Goal: Information Seeking & Learning: Learn about a topic

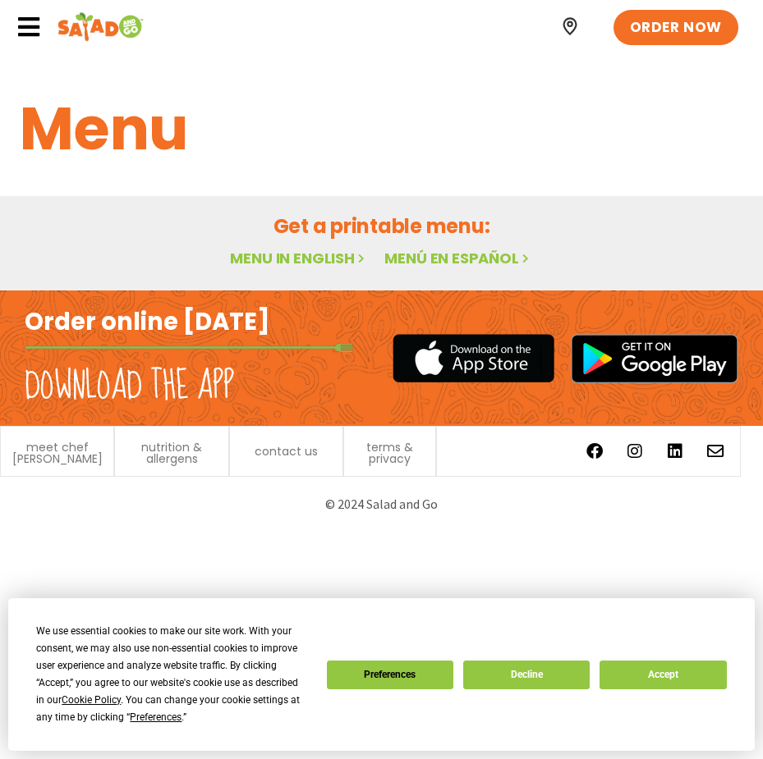
click at [314, 255] on link "Menu in English" at bounding box center [299, 258] width 138 height 21
click at [687, 676] on button "Accept" at bounding box center [662, 675] width 126 height 29
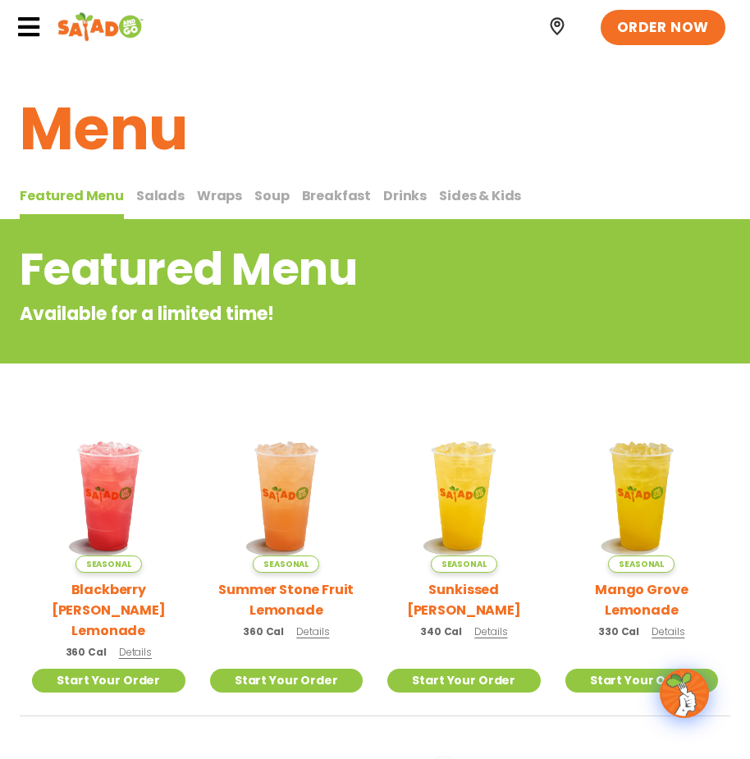
click at [163, 200] on span "Salads" at bounding box center [160, 195] width 48 height 19
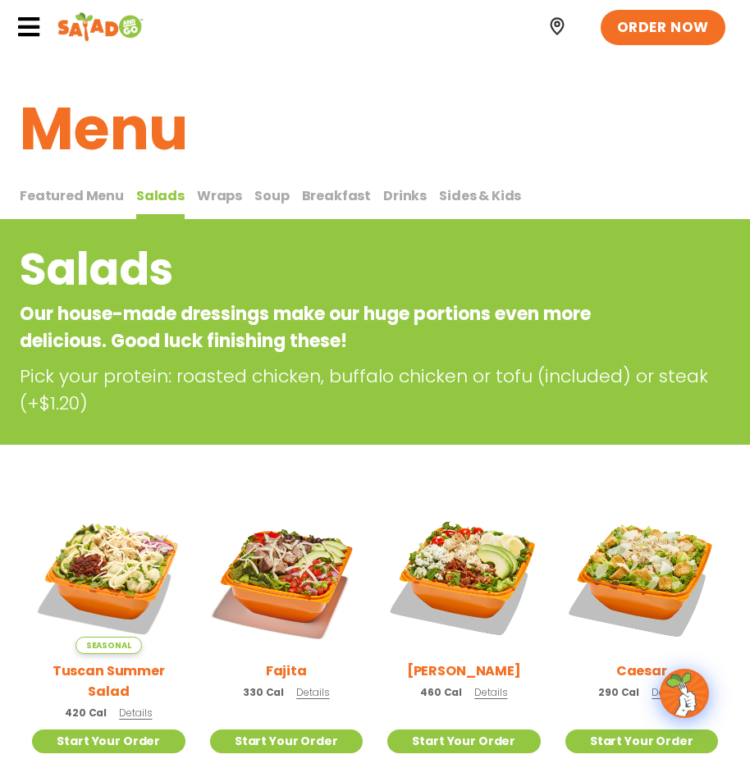
click at [204, 199] on span "Wraps" at bounding box center [219, 195] width 45 height 19
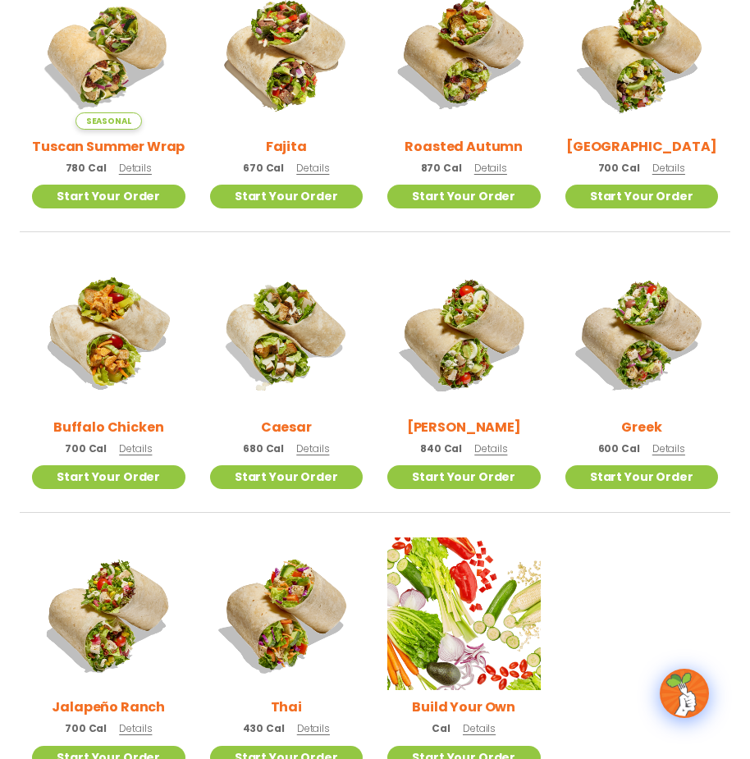
scroll to position [575, 0]
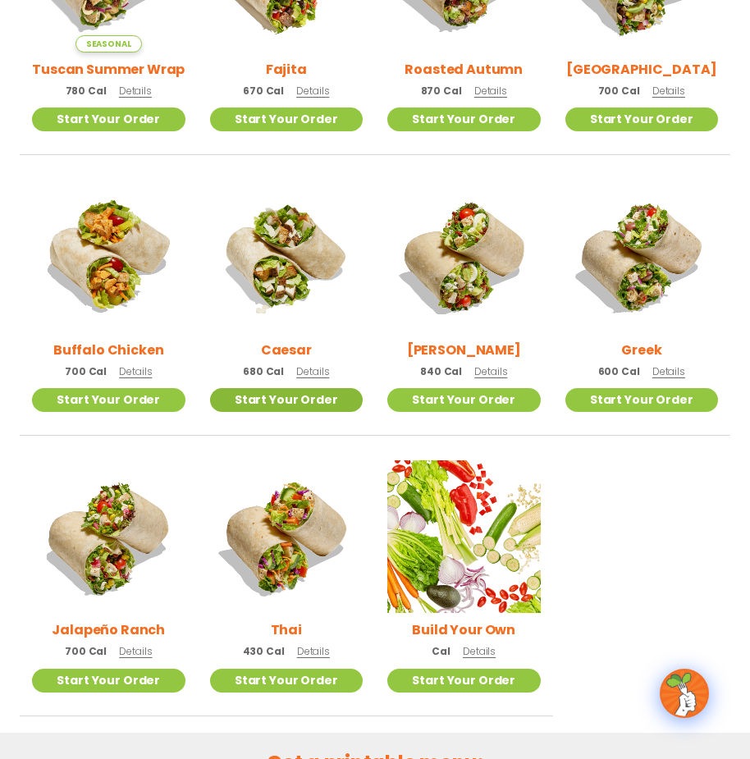
click at [311, 393] on link "Start Your Order" at bounding box center [286, 400] width 153 height 24
